Goal: Transaction & Acquisition: Download file/media

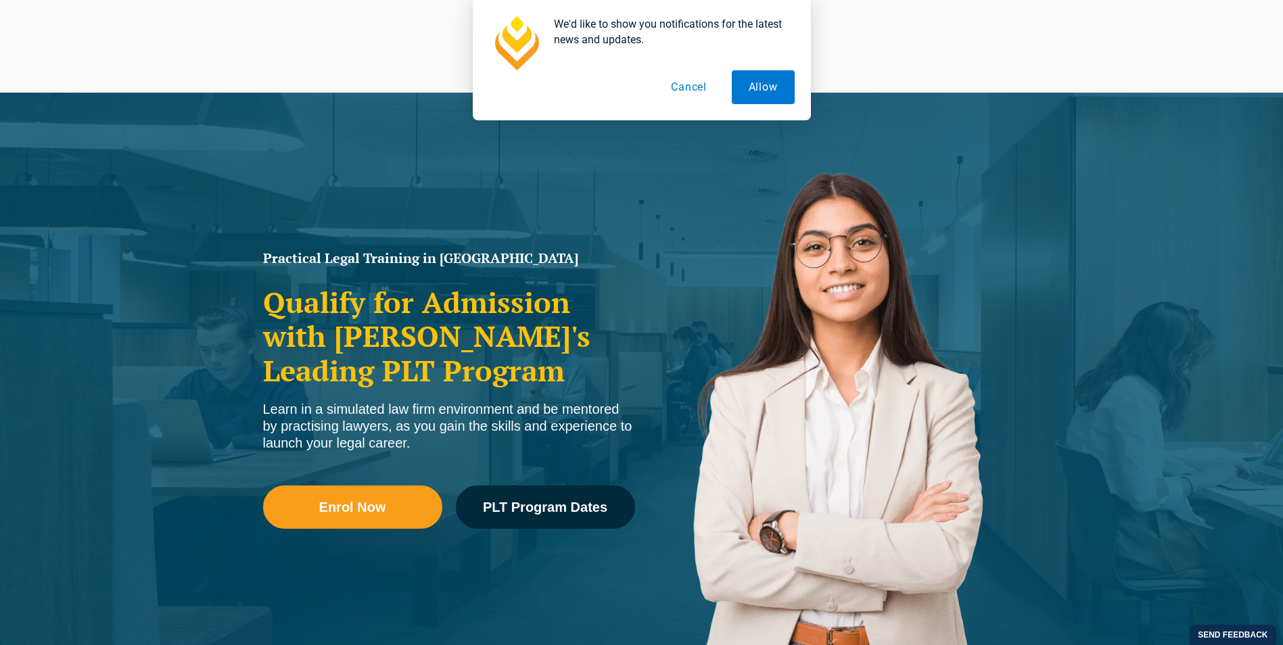
click at [739, 70] on div "We'd like to show you notifications for the latest news and updates. Allow Canc…" at bounding box center [642, 60] width 338 height 120
click at [704, 81] on button "Cancel" at bounding box center [689, 87] width 70 height 34
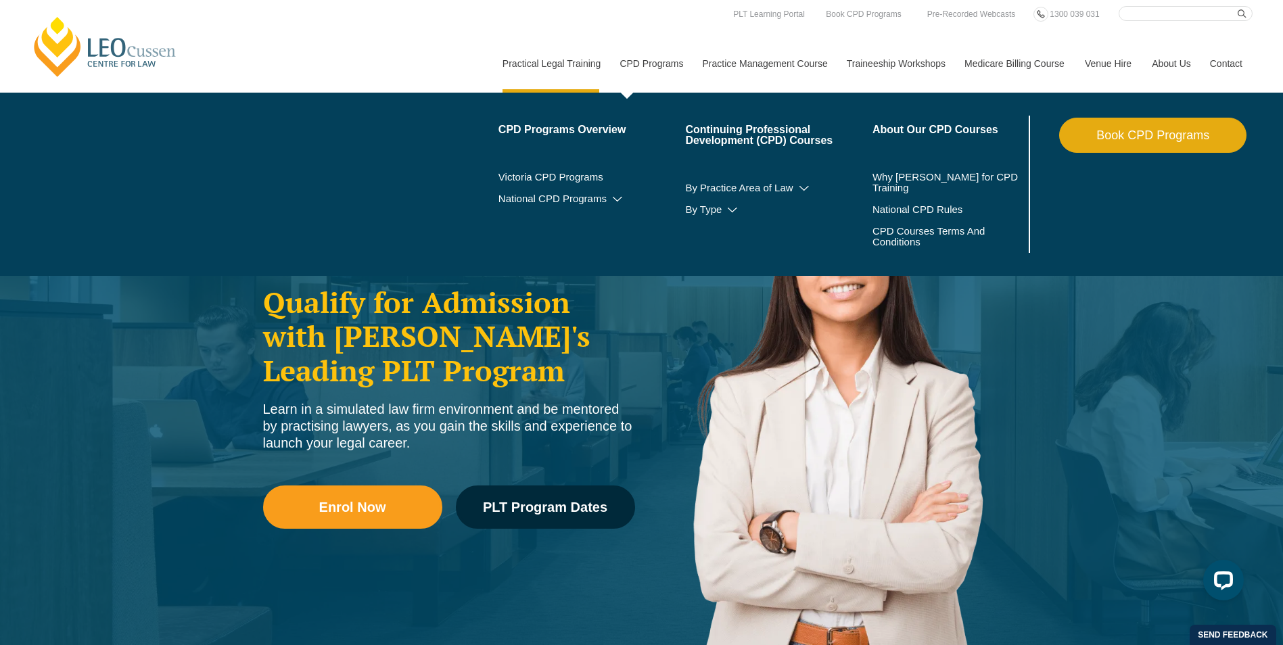
click at [654, 66] on link "CPD Programs" at bounding box center [651, 64] width 83 height 58
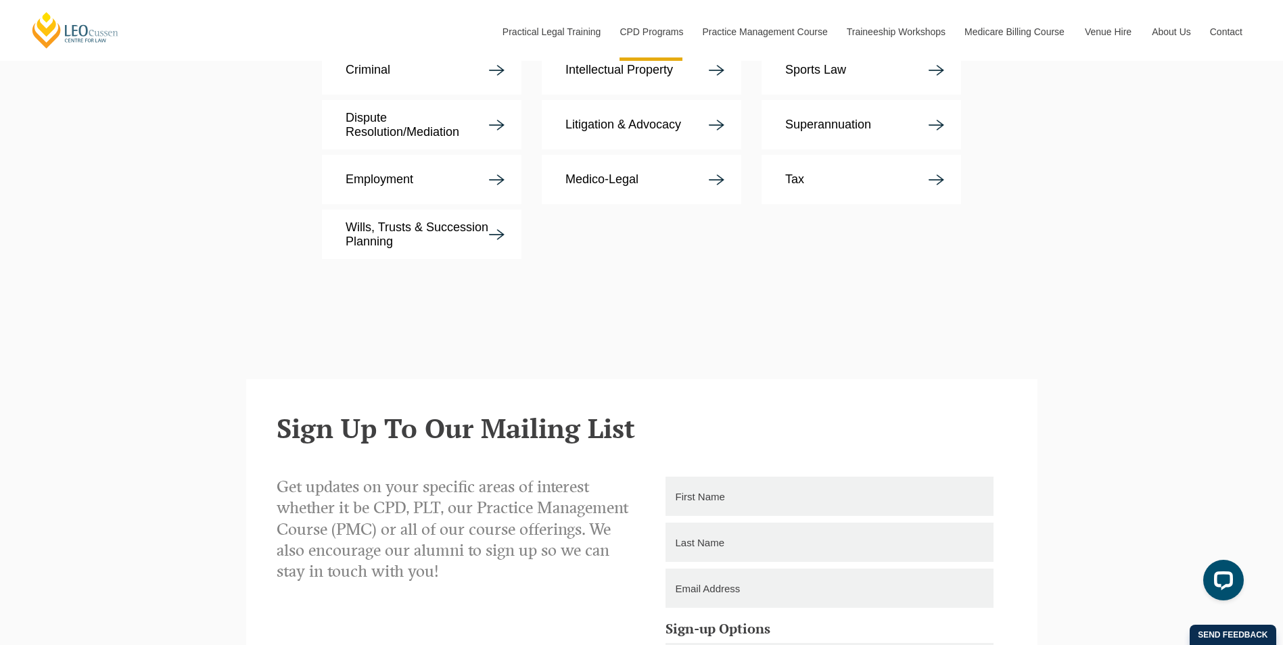
scroll to position [2841, 0]
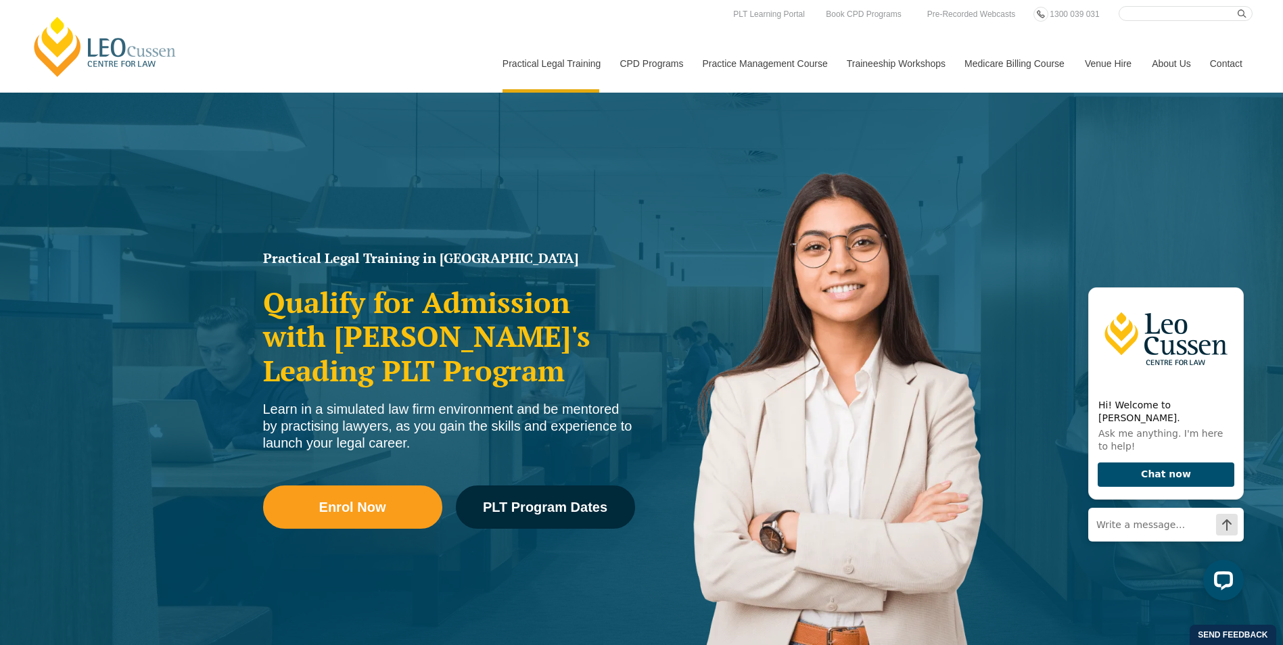
click at [87, 30] on link "[PERSON_NAME] Centre for Law" at bounding box center [105, 47] width 150 height 64
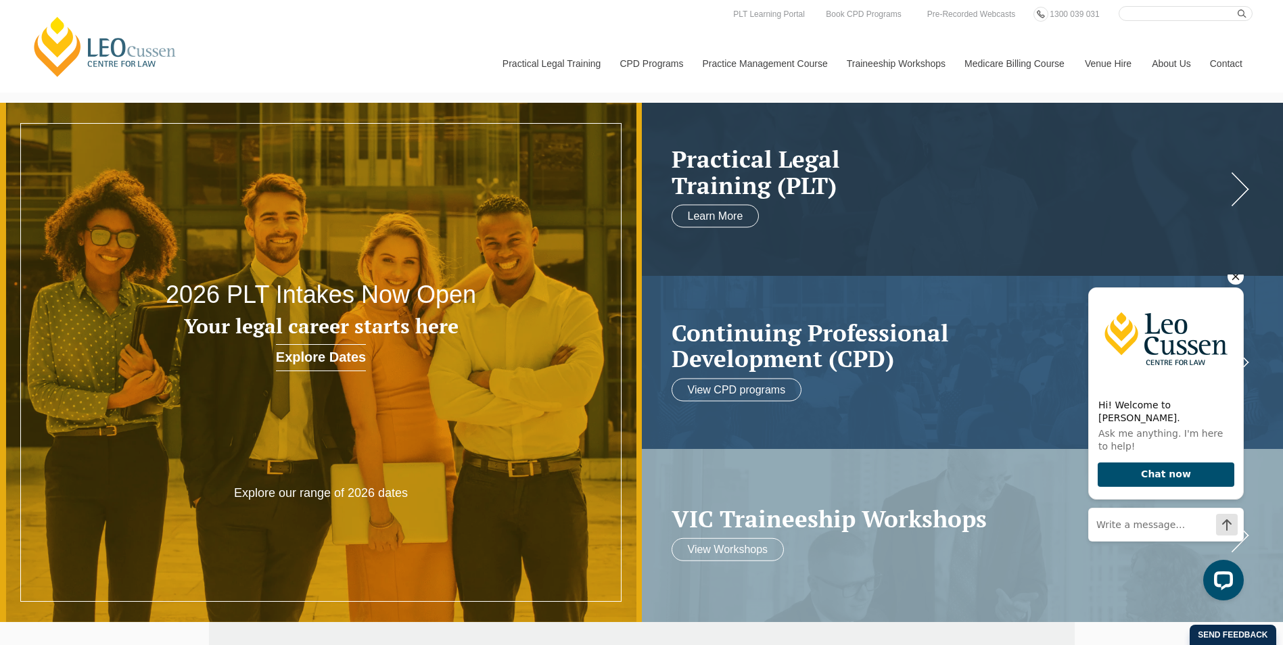
click at [1232, 285] on icon "Hide greeting" at bounding box center [1236, 277] width 16 height 16
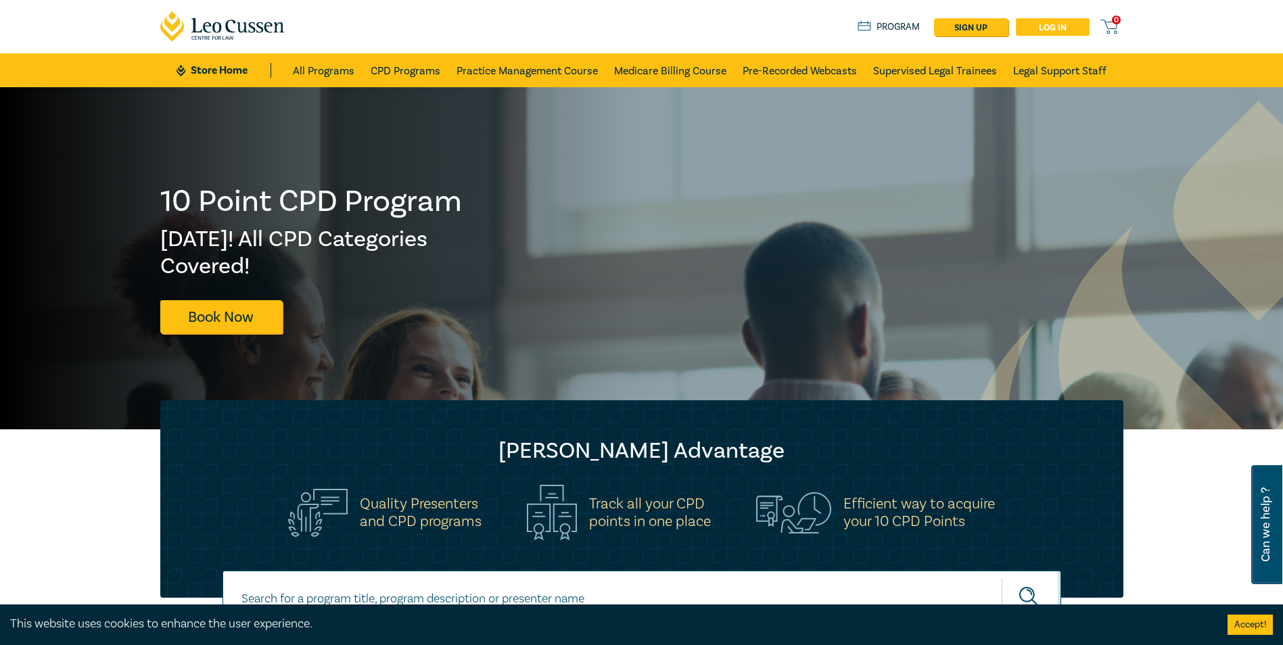
click at [1038, 27] on link "Log in" at bounding box center [1053, 27] width 74 height 18
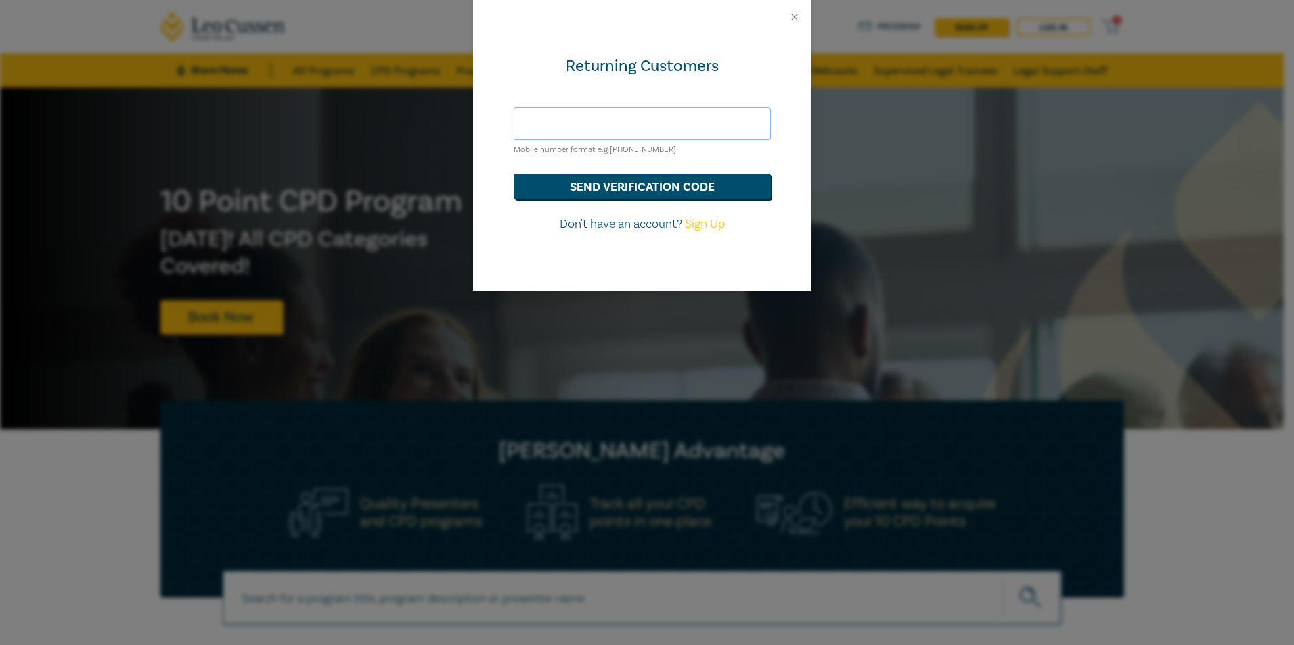
click at [693, 118] on input "text" at bounding box center [641, 124] width 257 height 32
click at [513, 174] on button "send verification code" at bounding box center [641, 187] width 257 height 26
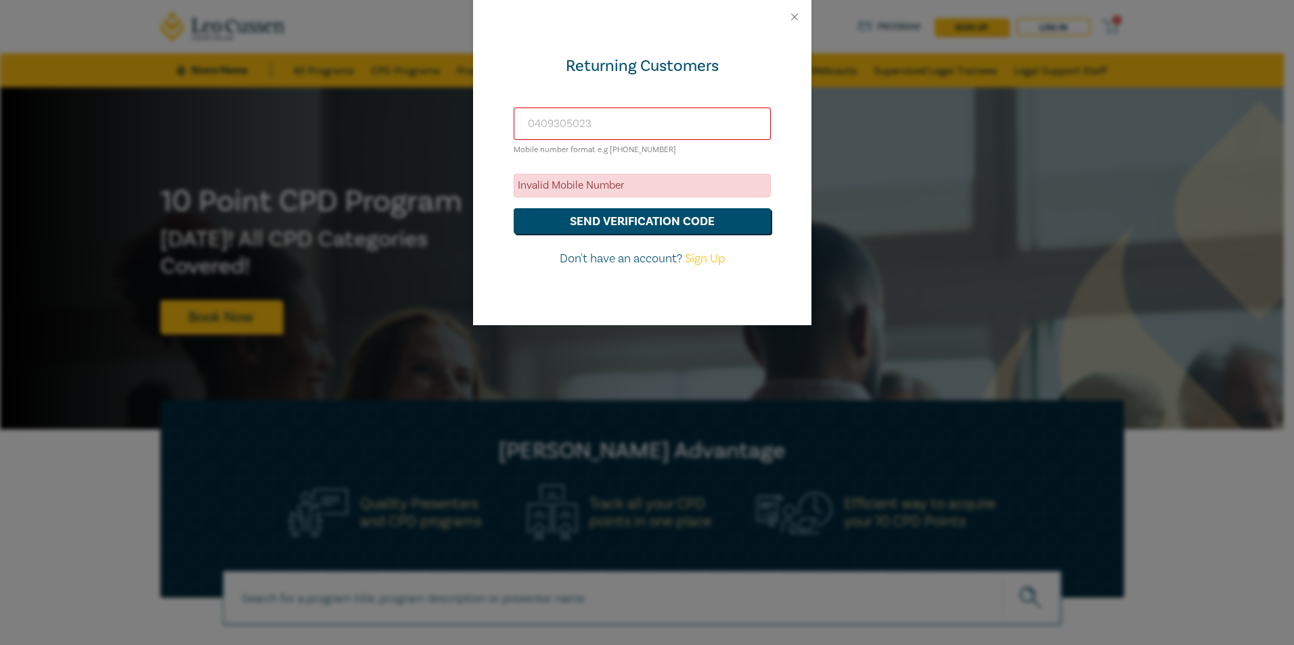
click at [659, 129] on input "0409305023" at bounding box center [641, 124] width 257 height 32
click at [533, 123] on input "0409305023" at bounding box center [641, 124] width 257 height 32
type input "+61409305023"
click at [513, 208] on button "send verification code" at bounding box center [641, 221] width 257 height 26
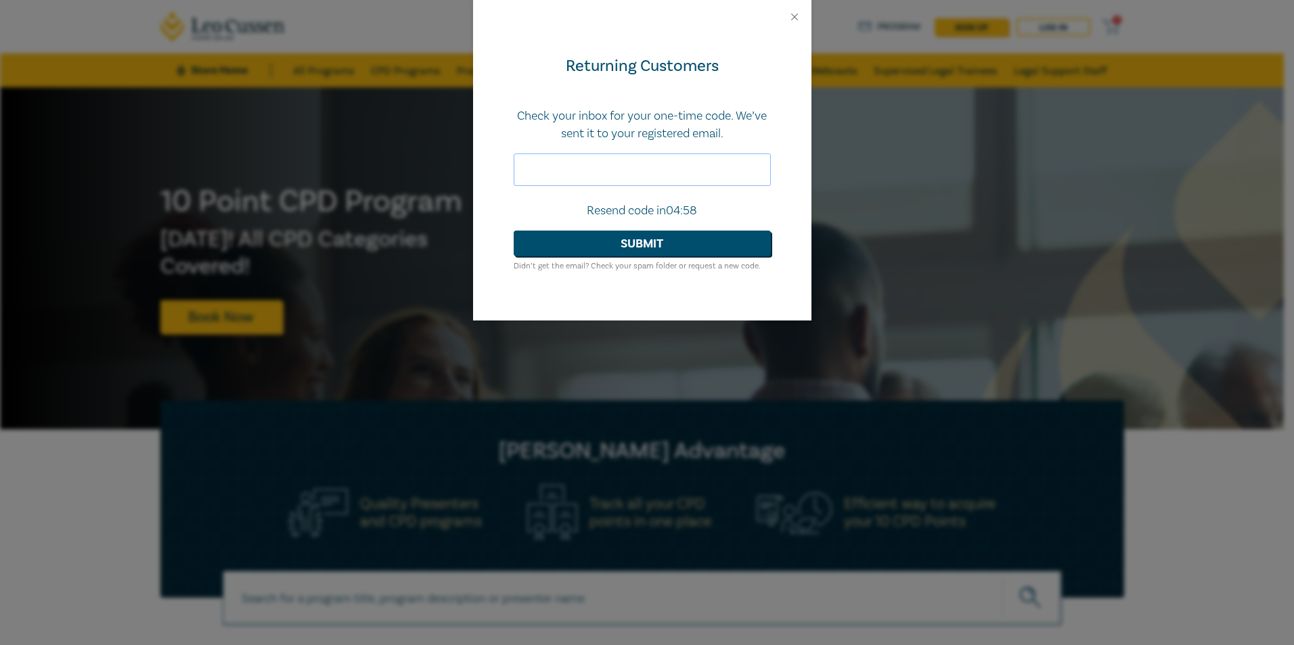
click at [610, 164] on input "text" at bounding box center [641, 170] width 257 height 32
click at [649, 181] on input "text" at bounding box center [641, 170] width 257 height 32
click at [635, 175] on input "text" at bounding box center [641, 170] width 257 height 32
click at [566, 171] on input "text" at bounding box center [641, 170] width 257 height 32
paste input "084450"
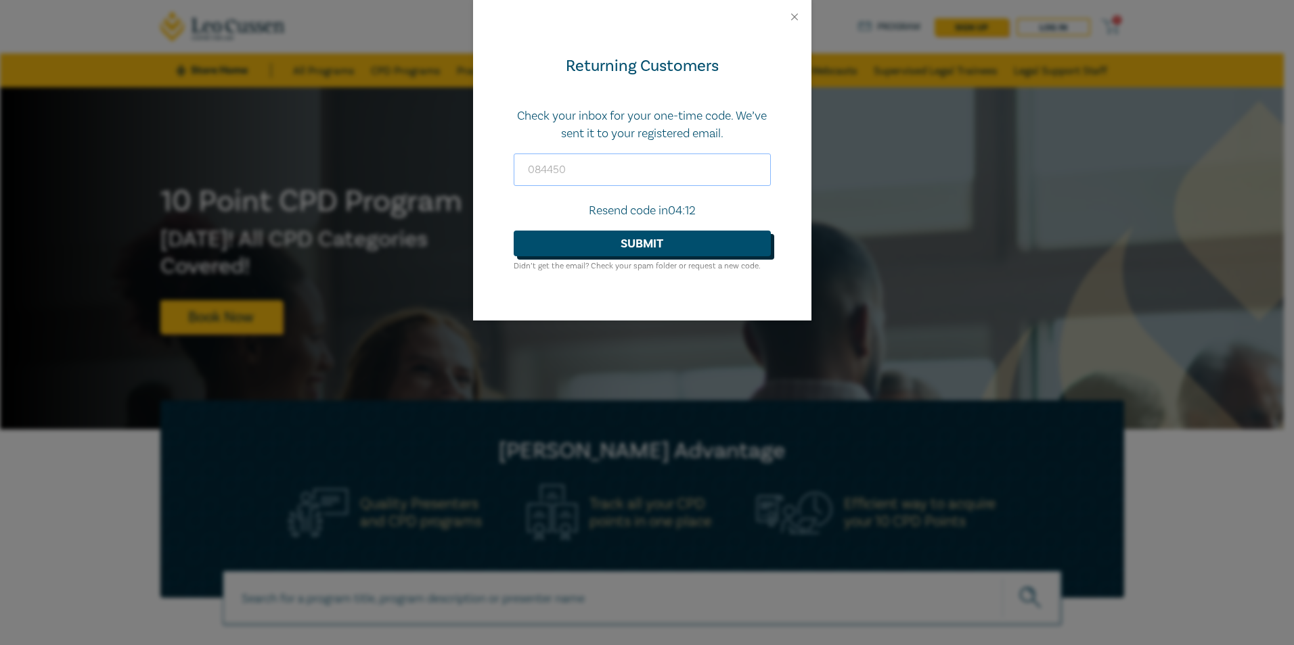
type input "084450"
click at [568, 239] on button "Submit" at bounding box center [641, 244] width 257 height 26
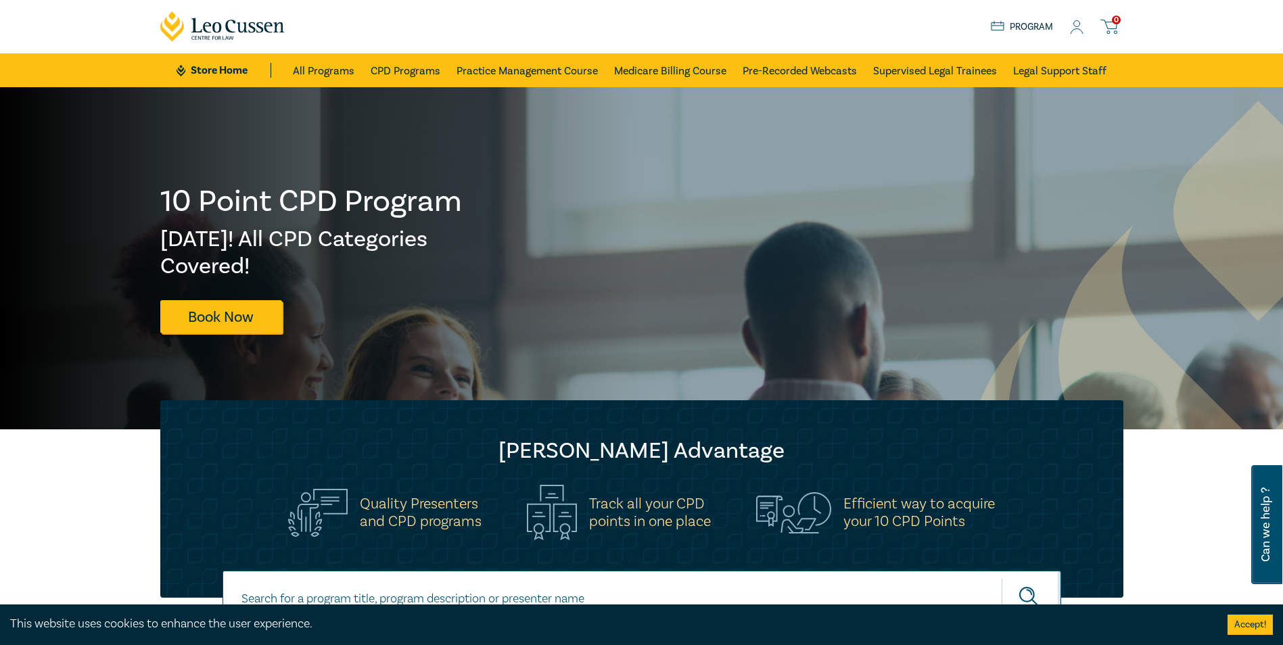
click at [1036, 23] on link "Program" at bounding box center [1022, 27] width 63 height 15
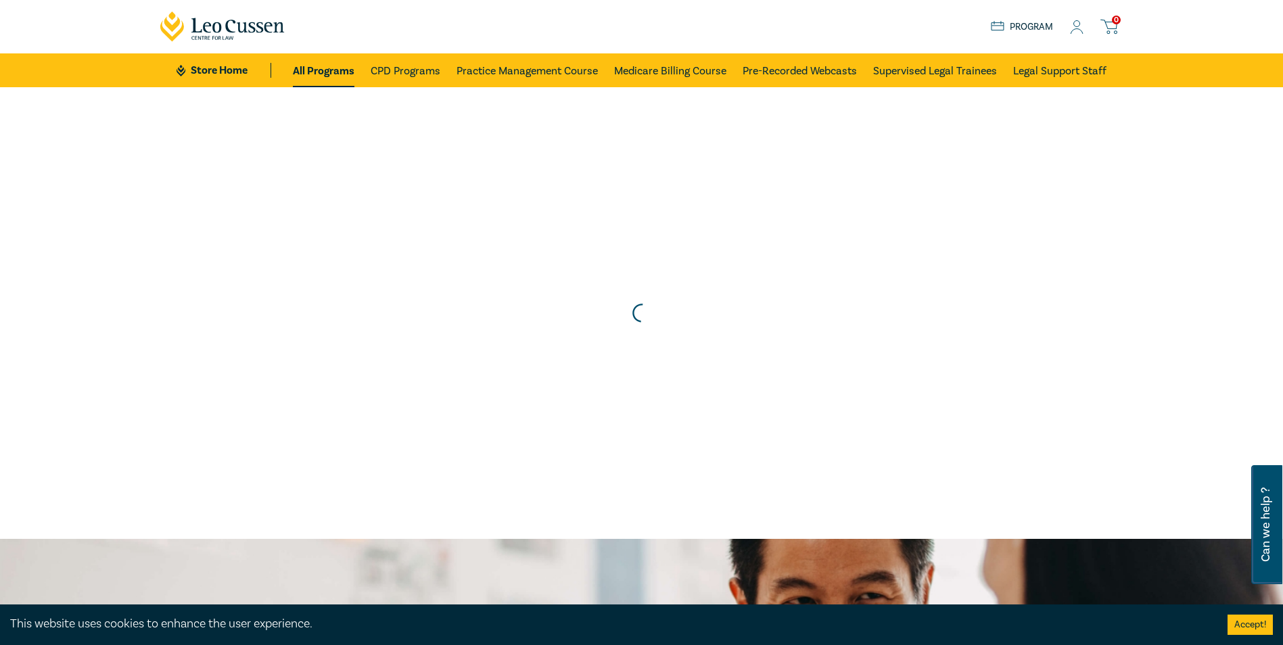
click at [1068, 23] on div "Store Home About us Program 0" at bounding box center [1057, 26] width 133 height 17
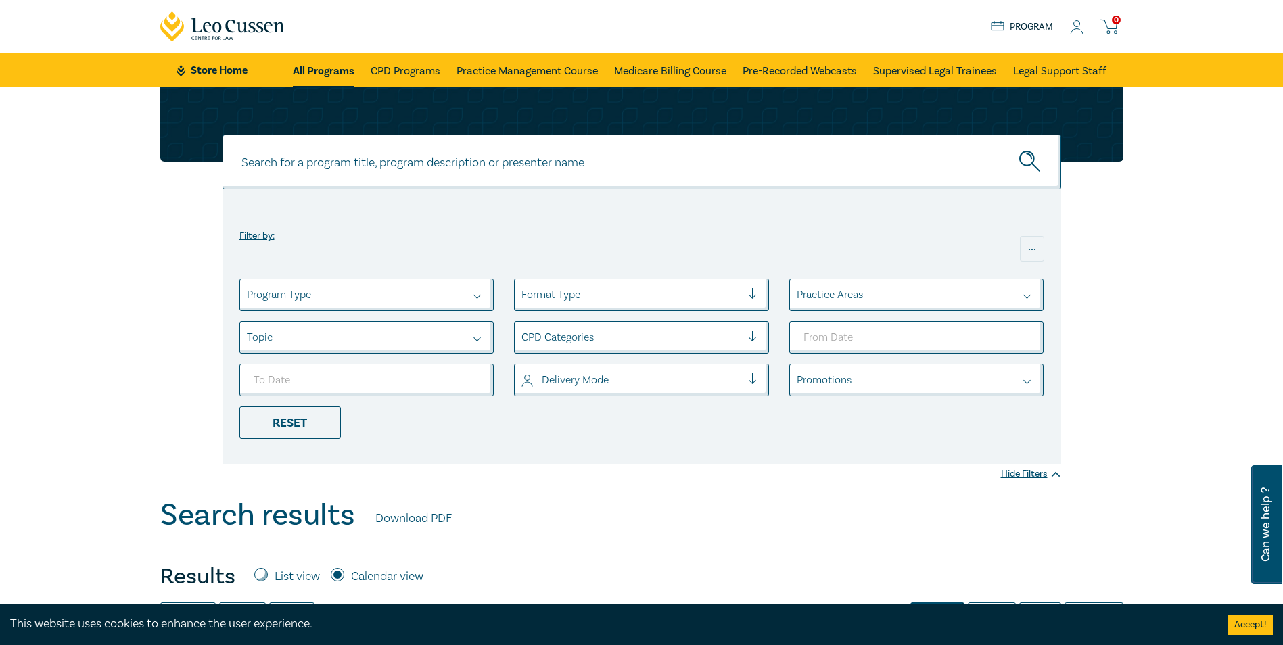
click at [1075, 28] on icon at bounding box center [1077, 27] width 14 height 14
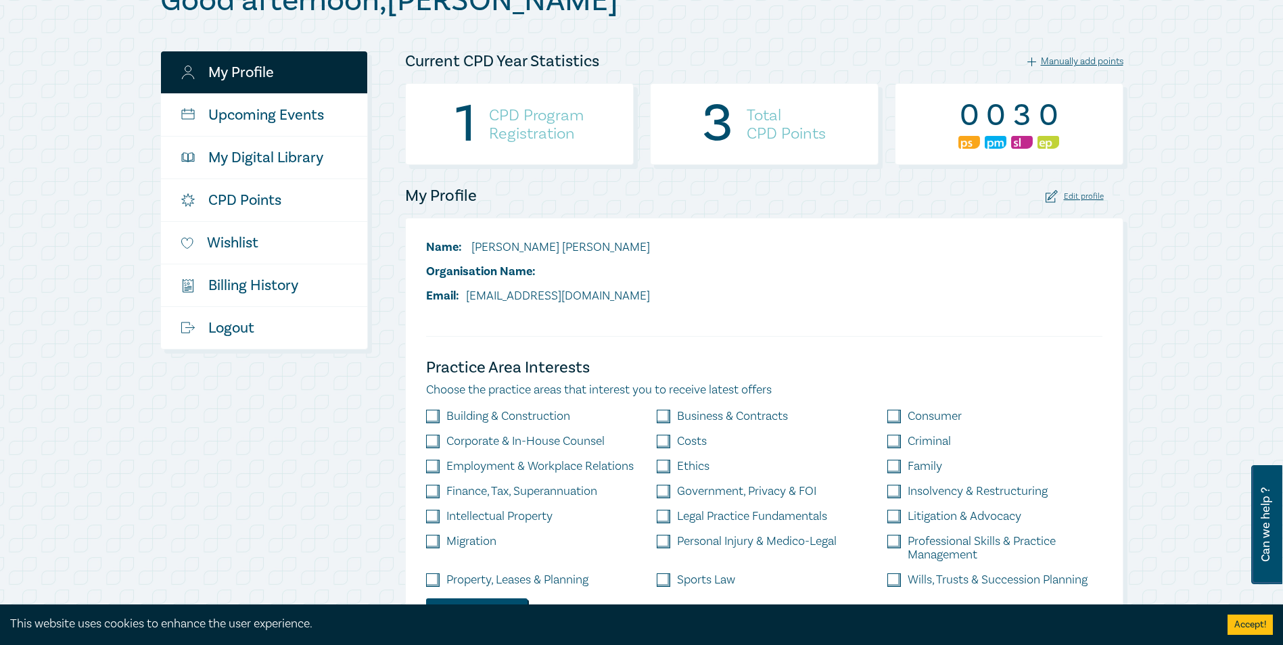
scroll to position [203, 0]
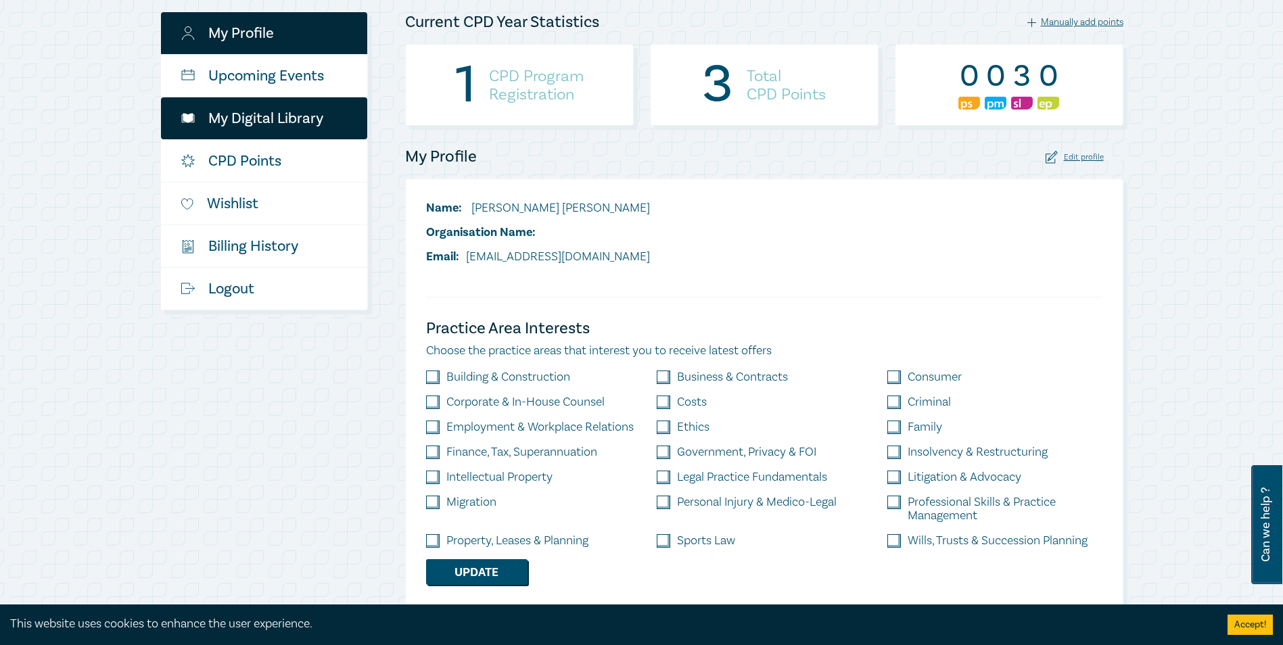
click at [228, 128] on link "My Digital Library" at bounding box center [264, 118] width 206 height 42
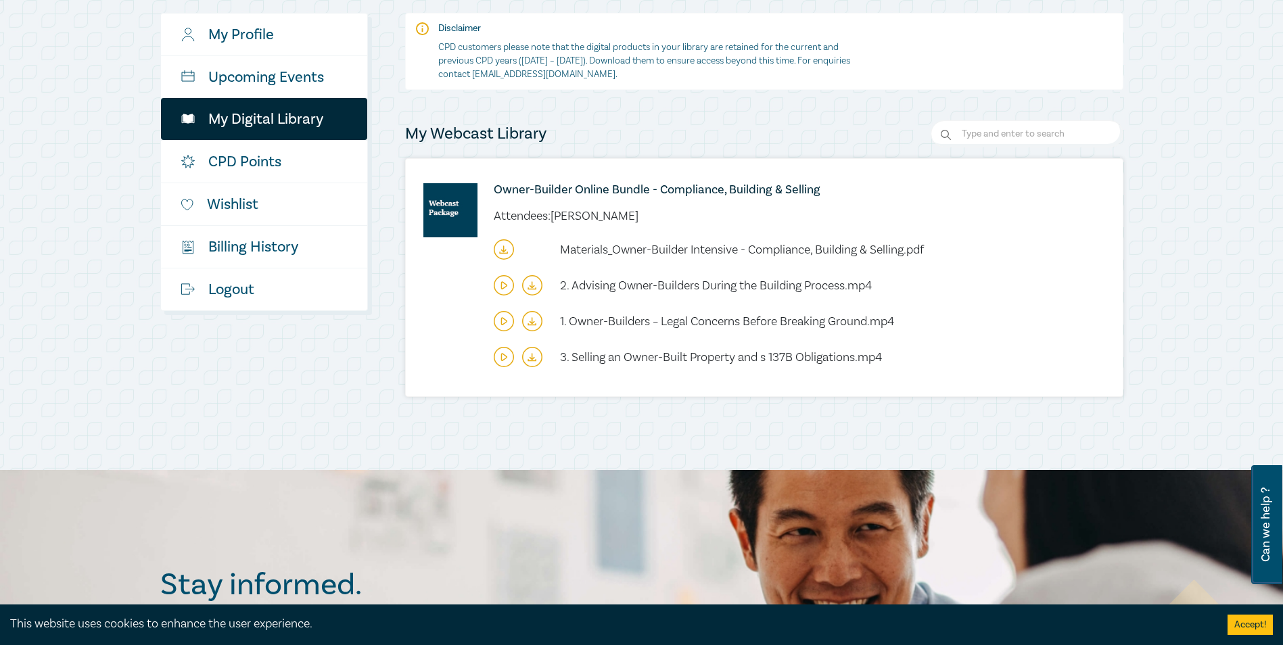
scroll to position [203, 0]
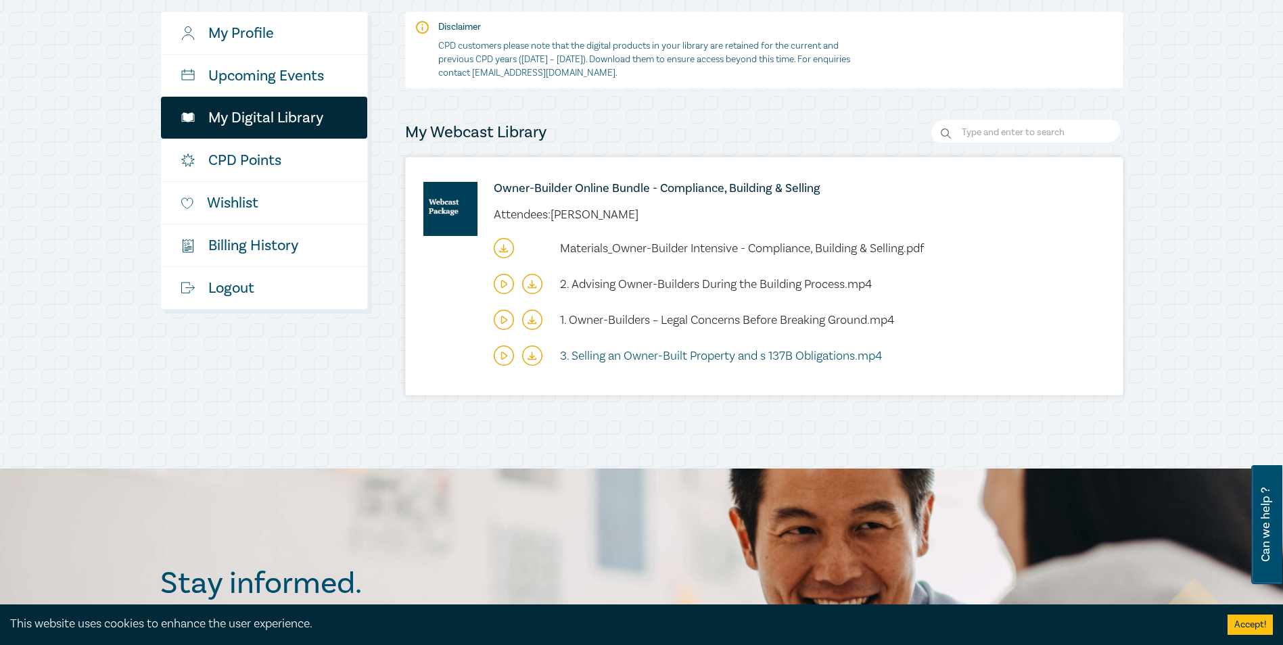
click at [639, 356] on span "3. Selling an Owner-Built Property and s 137B Obligations.mp4" at bounding box center [721, 356] width 322 height 16
